Goal: Task Accomplishment & Management: Use online tool/utility

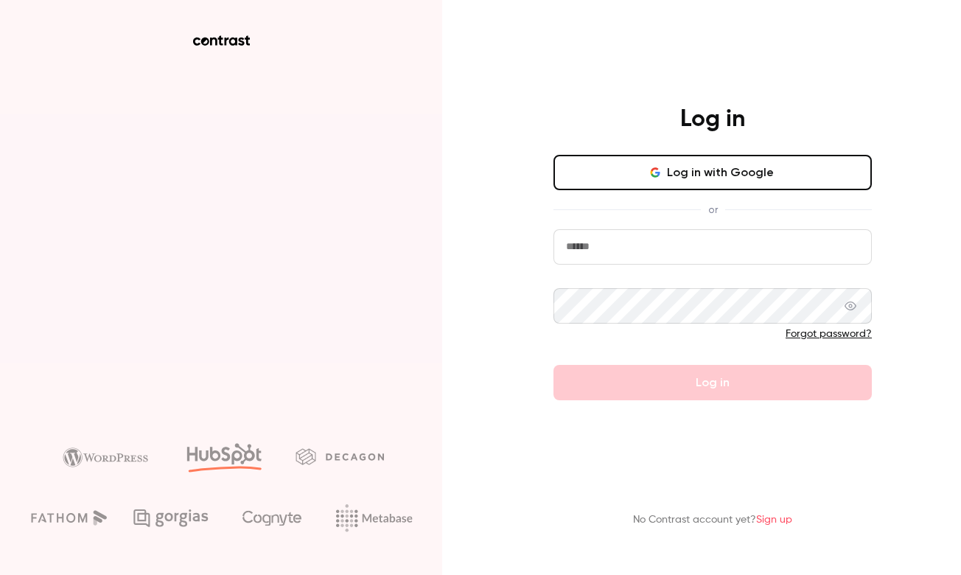
click at [607, 174] on button "Log in with Google" at bounding box center [712, 172] width 318 height 35
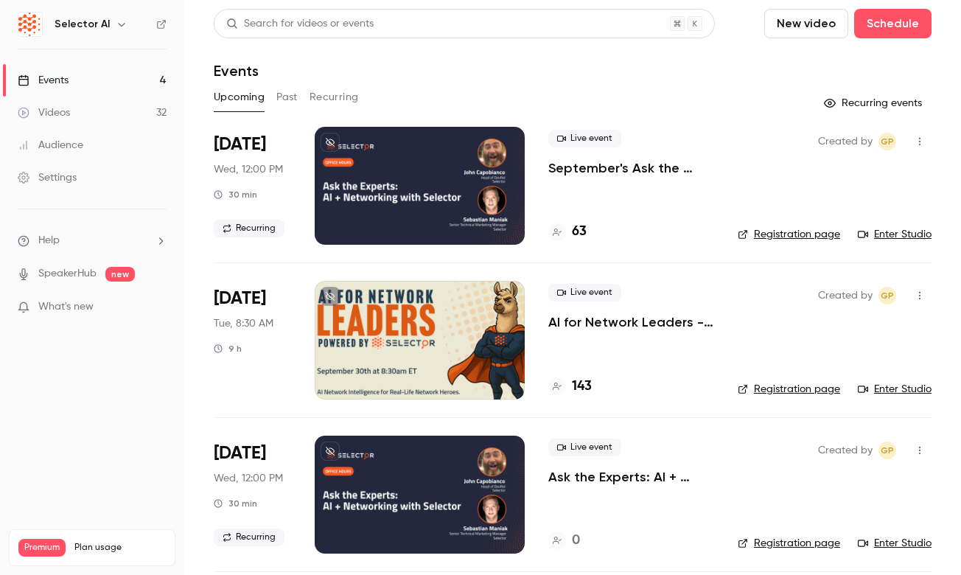
click at [308, 150] on li "[DATE] Wed, 12:00 PM 30 min Recurring Live event September's Ask the Experts: A…" at bounding box center [573, 195] width 718 height 136
click at [331, 149] on button at bounding box center [329, 142] width 19 height 19
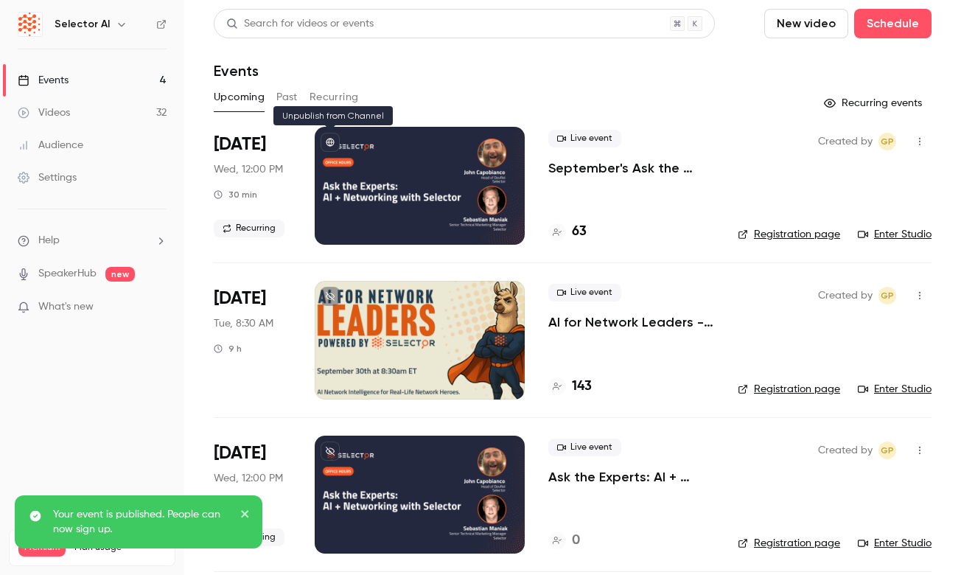
click at [323, 145] on button at bounding box center [329, 142] width 19 height 19
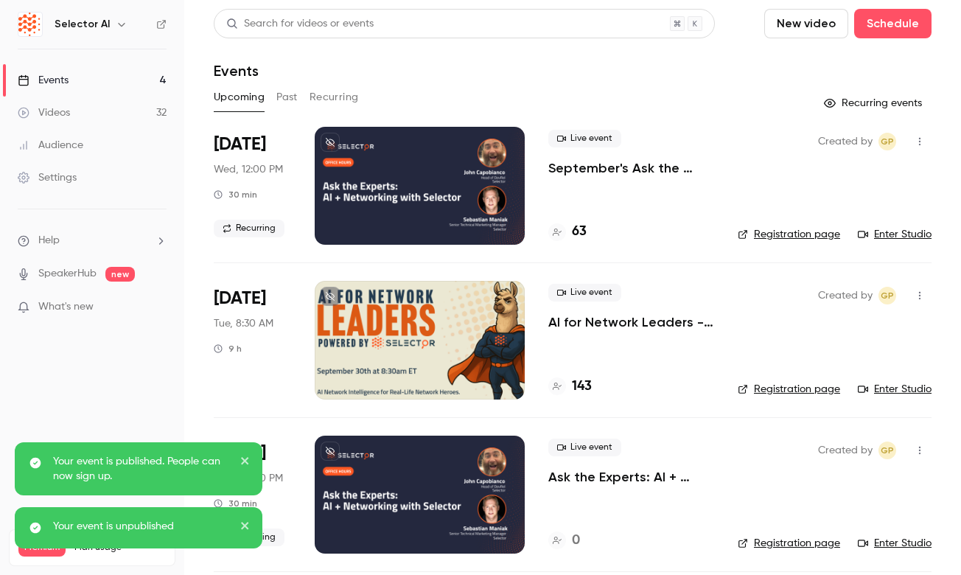
click at [309, 161] on li "[DATE] Wed, 12:00 PM 30 min Recurring Live event September's Ask the Experts: A…" at bounding box center [573, 195] width 718 height 136
click at [531, 198] on li "[DATE] Wed, 12:00 PM 30 min Recurring Live event September's Ask the Experts: A…" at bounding box center [573, 195] width 718 height 136
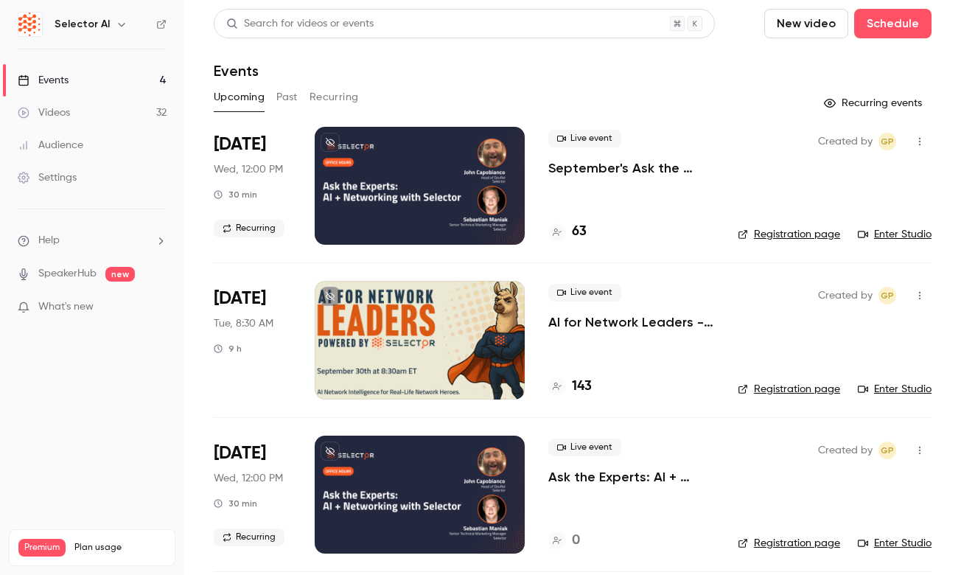
click at [325, 141] on button at bounding box center [329, 142] width 19 height 19
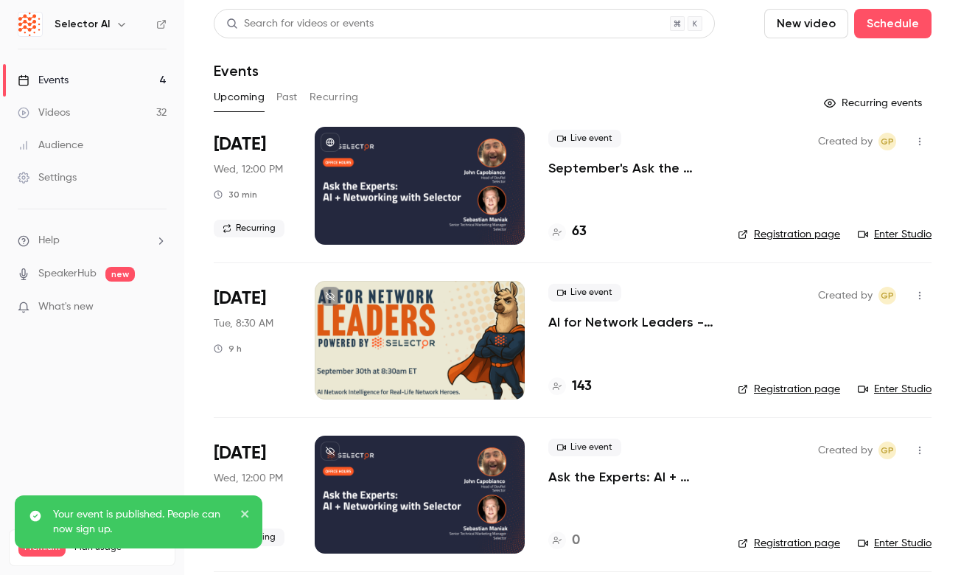
click at [531, 193] on li "[DATE] Wed, 12:00 PM 30 min Recurring Live event September's Ask the Experts: A…" at bounding box center [573, 195] width 718 height 136
click at [318, 201] on div at bounding box center [420, 186] width 210 height 118
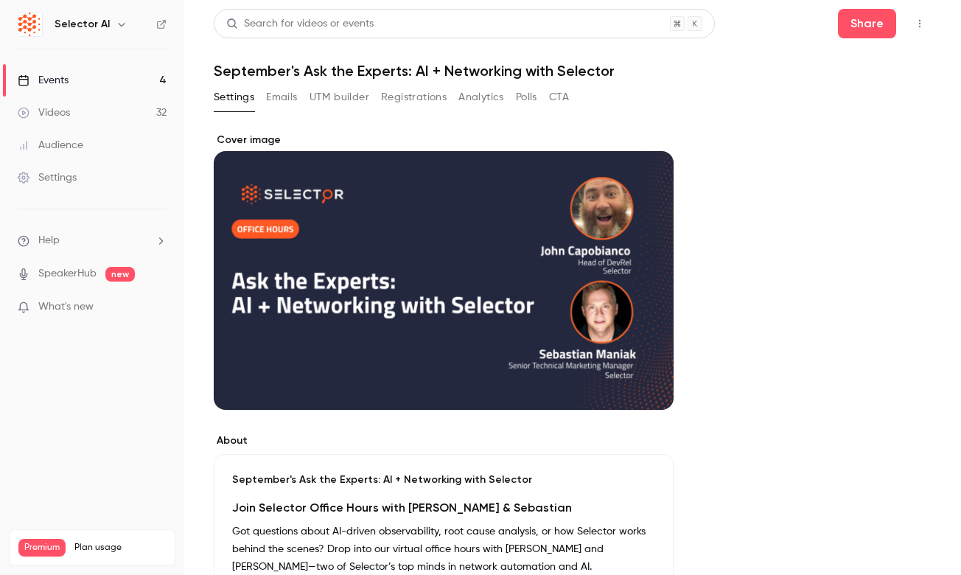
click at [908, 32] on button "button" at bounding box center [920, 24] width 24 height 24
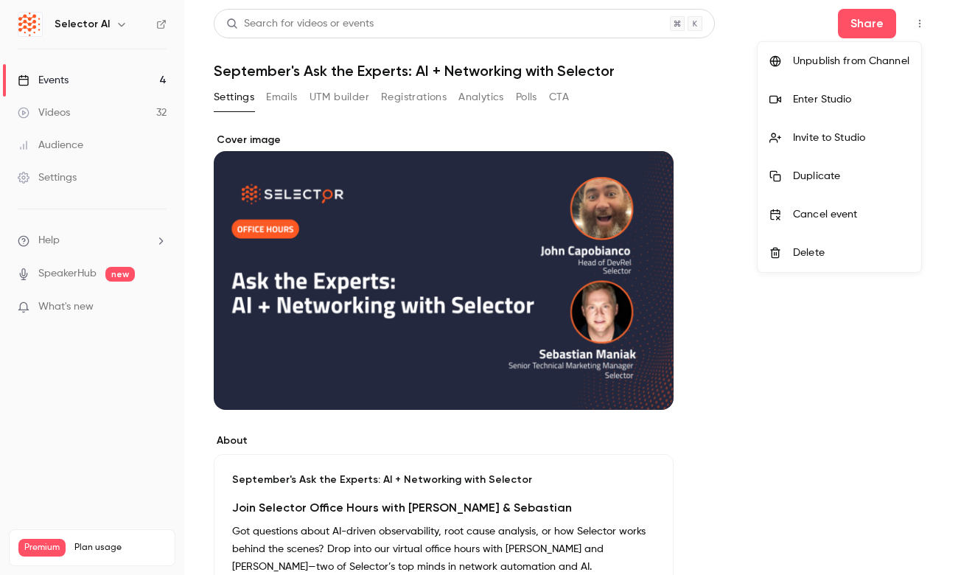
click at [852, 94] on div "Enter Studio" at bounding box center [851, 99] width 116 height 15
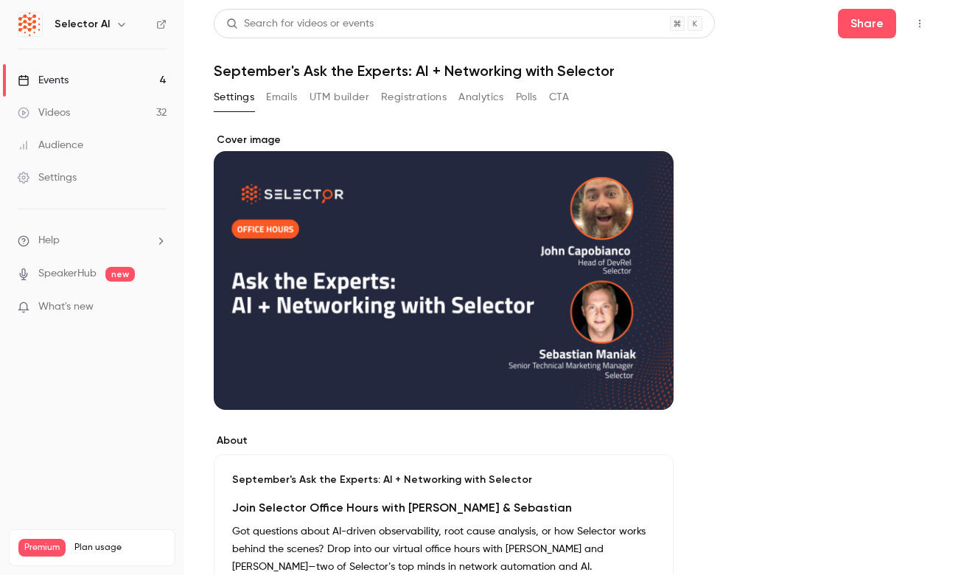
click at [914, 24] on icon "button" at bounding box center [920, 23] width 12 height 10
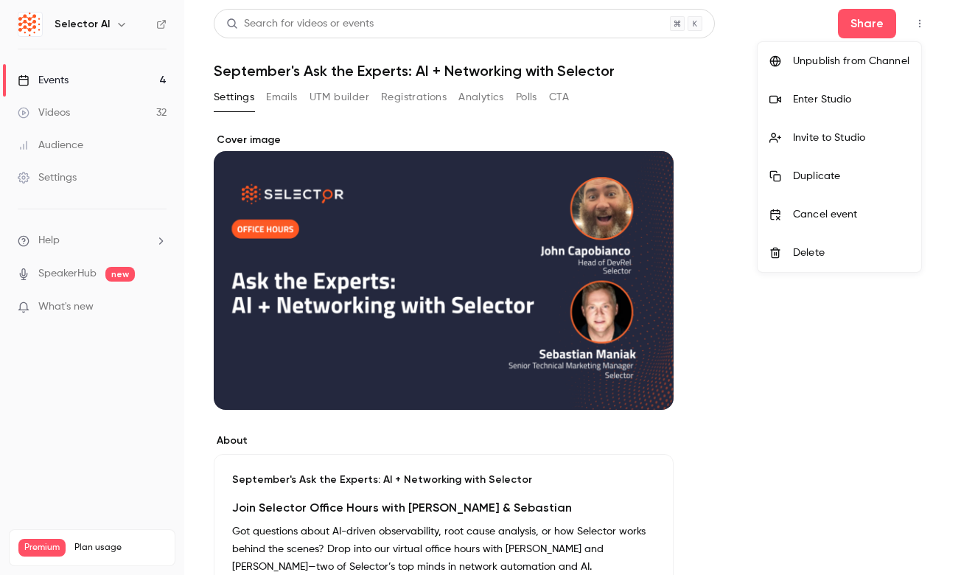
click at [832, 96] on div "Enter Studio" at bounding box center [851, 99] width 116 height 15
